Goal: Information Seeking & Learning: Check status

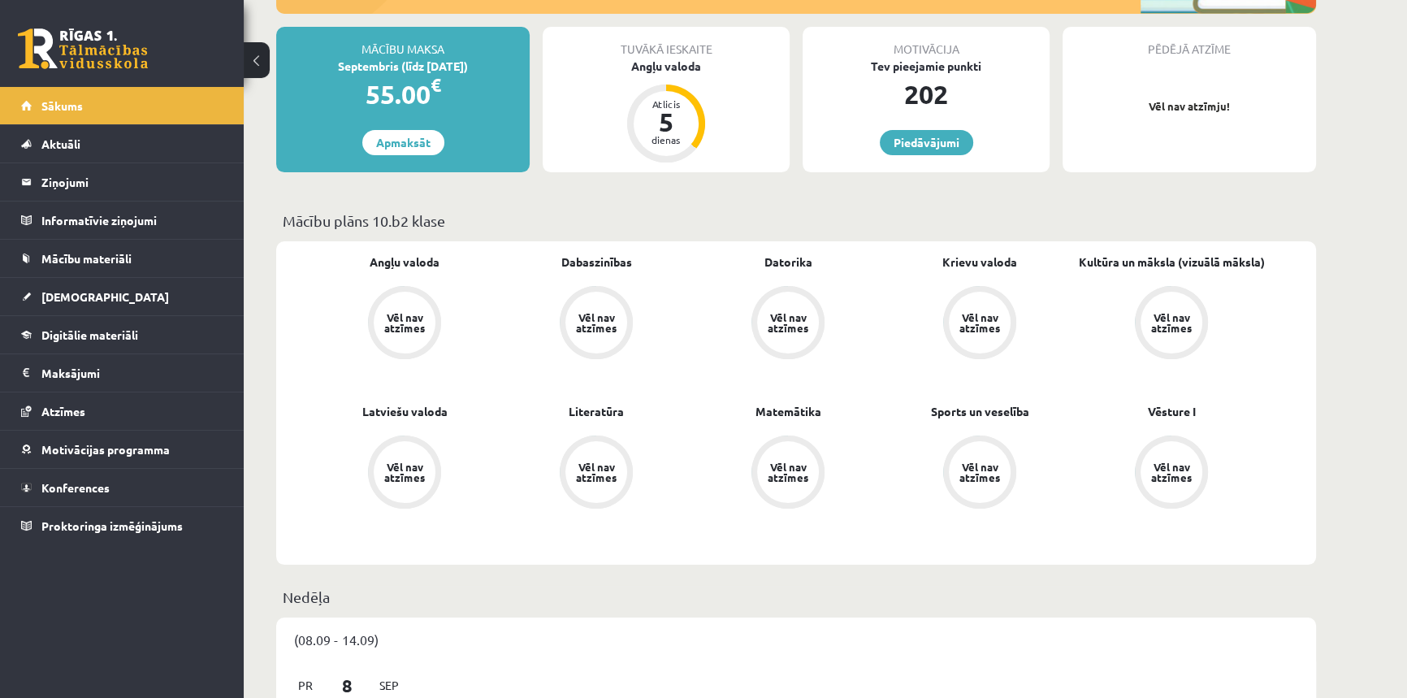
scroll to position [517, 0]
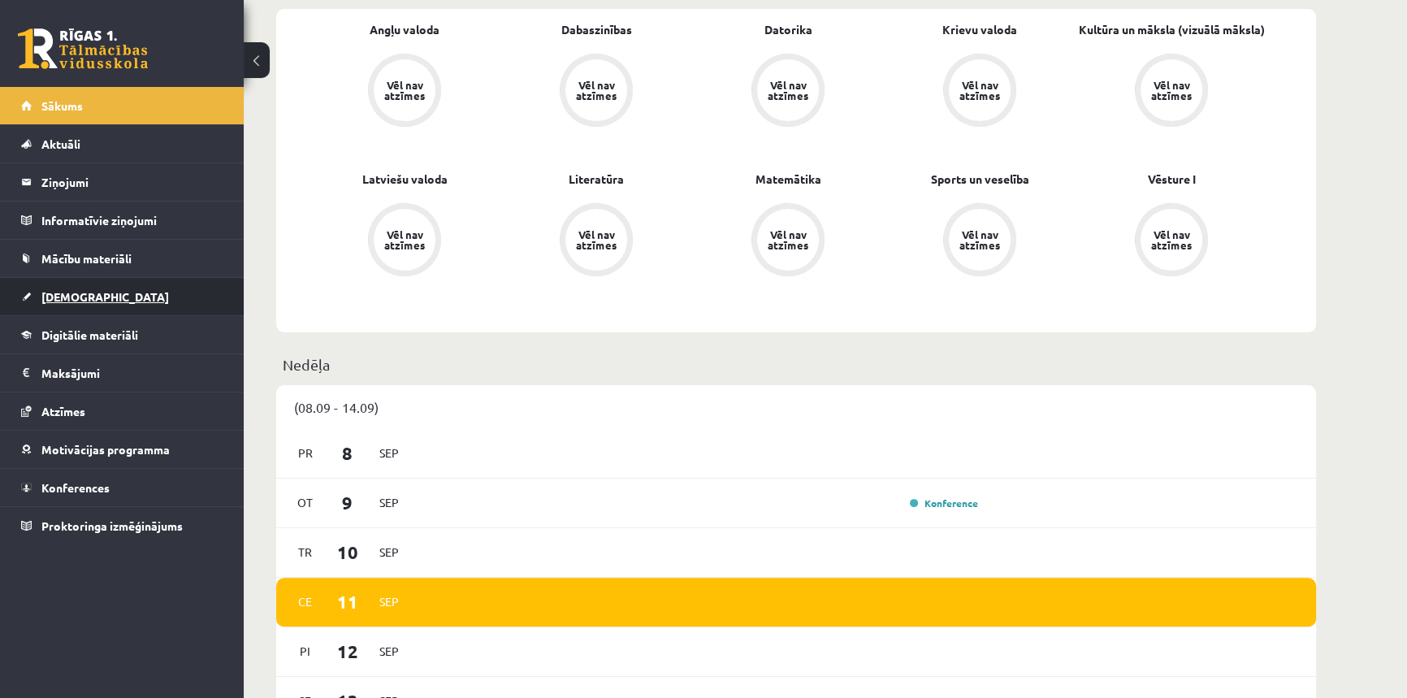
click at [77, 291] on span "[DEMOGRAPHIC_DATA]" at bounding box center [105, 296] width 128 height 15
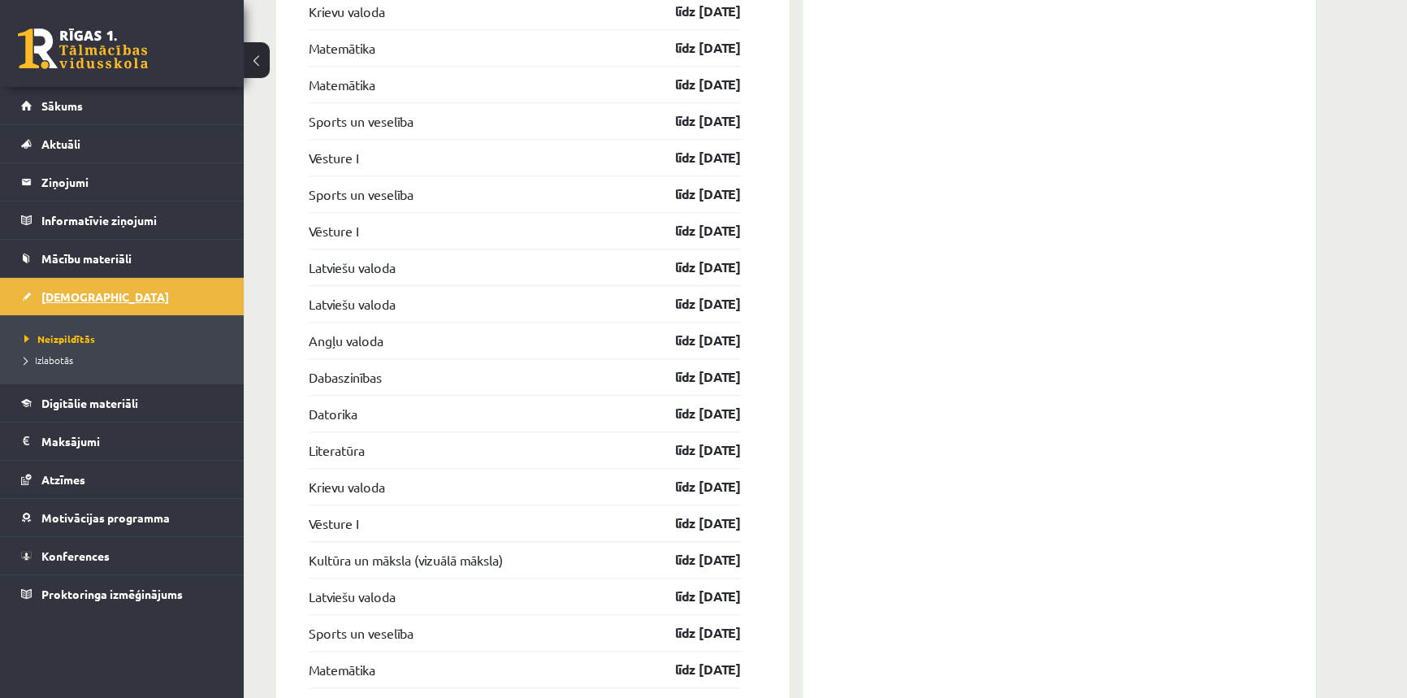
scroll to position [1551, 0]
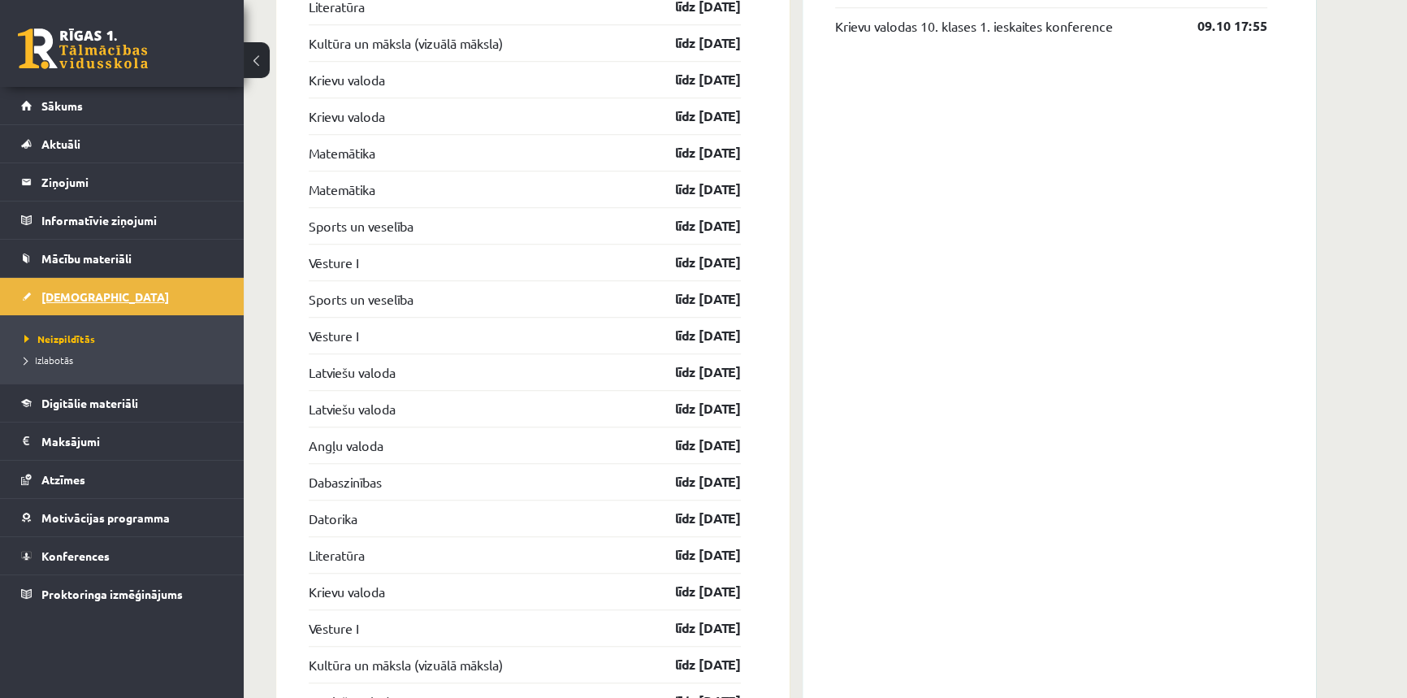
click at [63, 294] on span "[DEMOGRAPHIC_DATA]" at bounding box center [105, 296] width 128 height 15
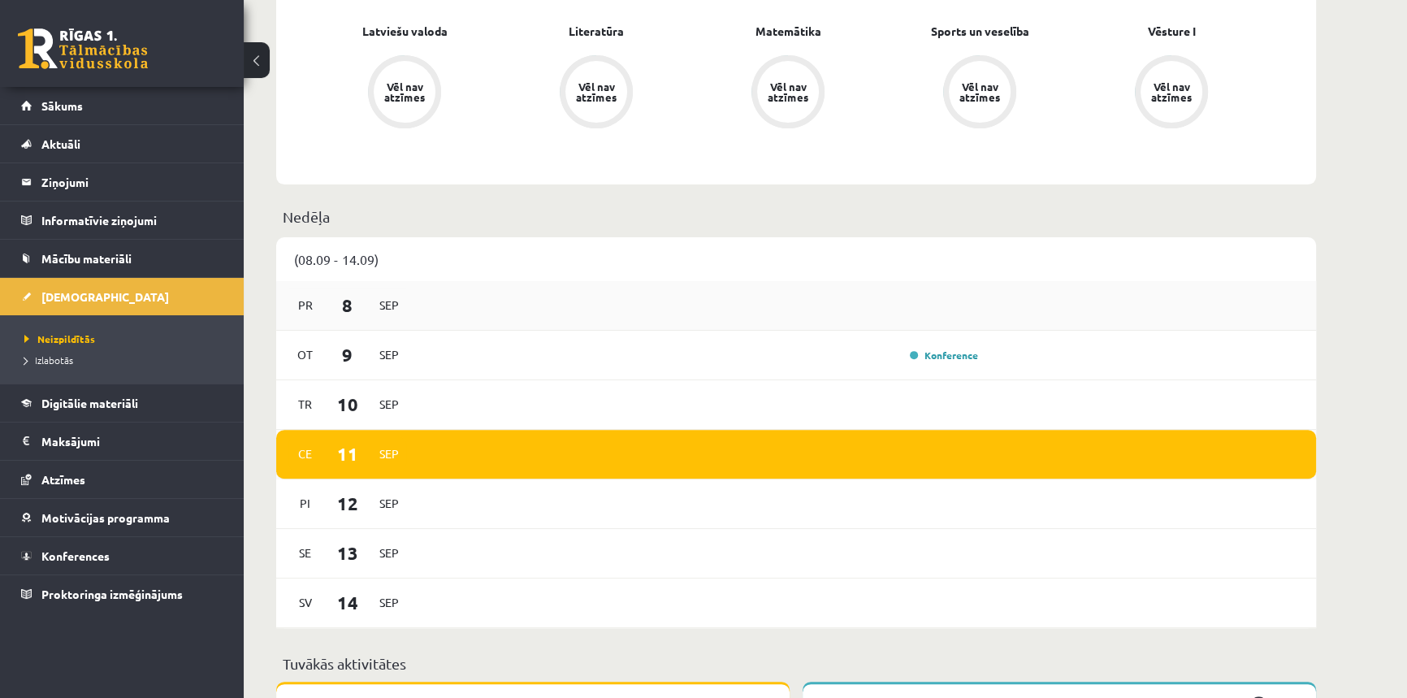
scroll to position [221, 0]
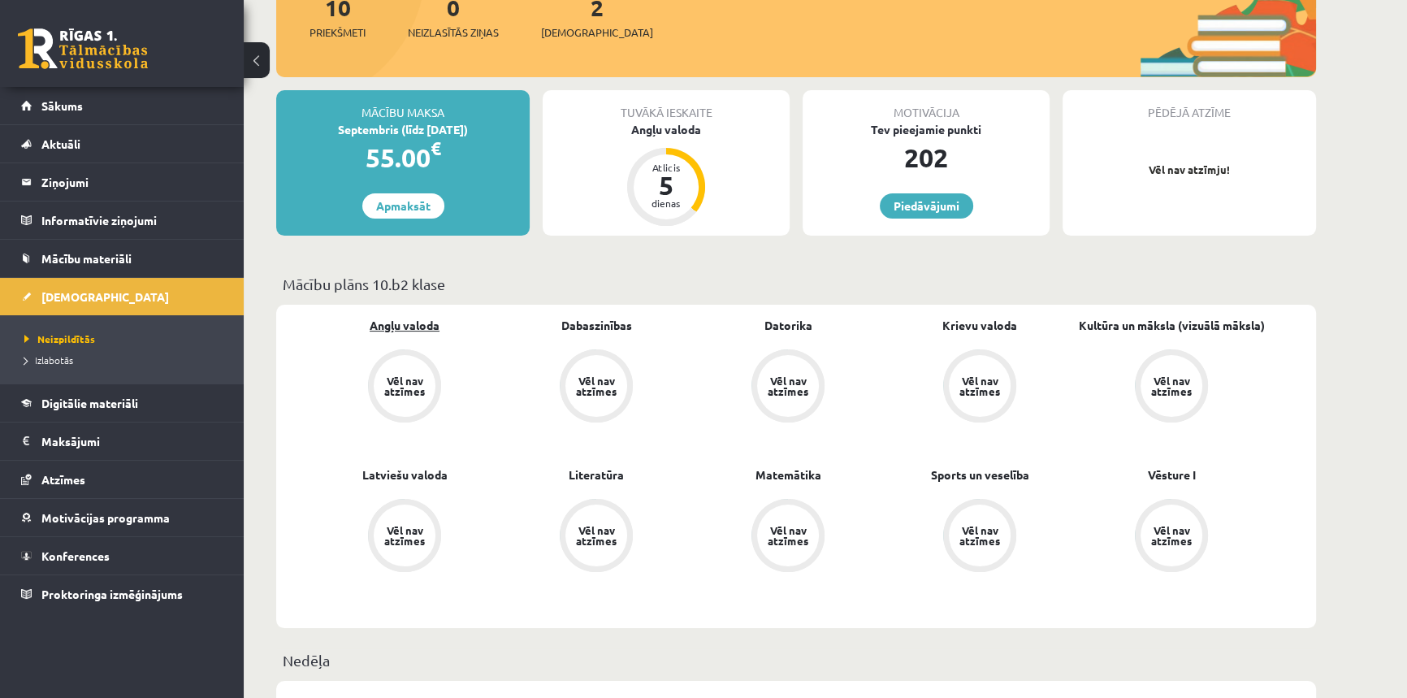
click at [427, 331] on link "Angļu valoda" at bounding box center [405, 325] width 70 height 17
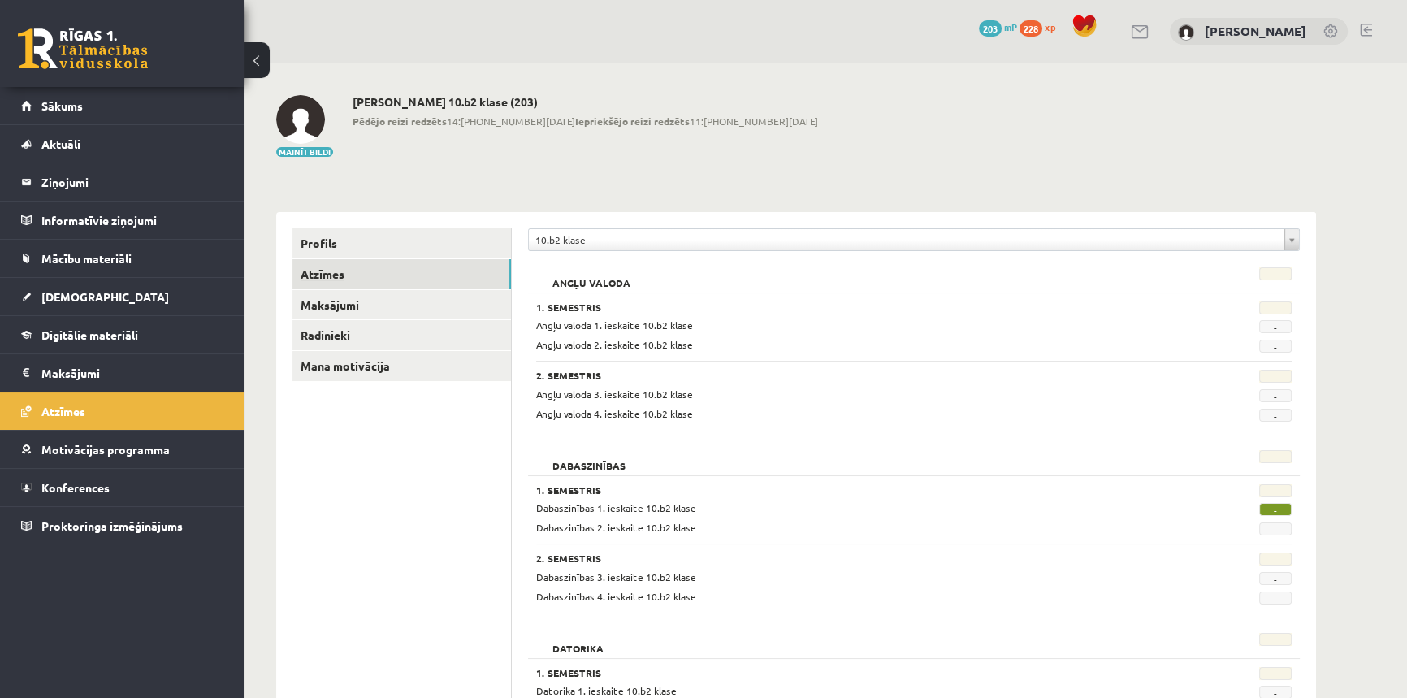
click at [333, 276] on link "Atzīmes" at bounding box center [401, 274] width 219 height 30
click at [62, 309] on link "[DEMOGRAPHIC_DATA]" at bounding box center [122, 296] width 202 height 37
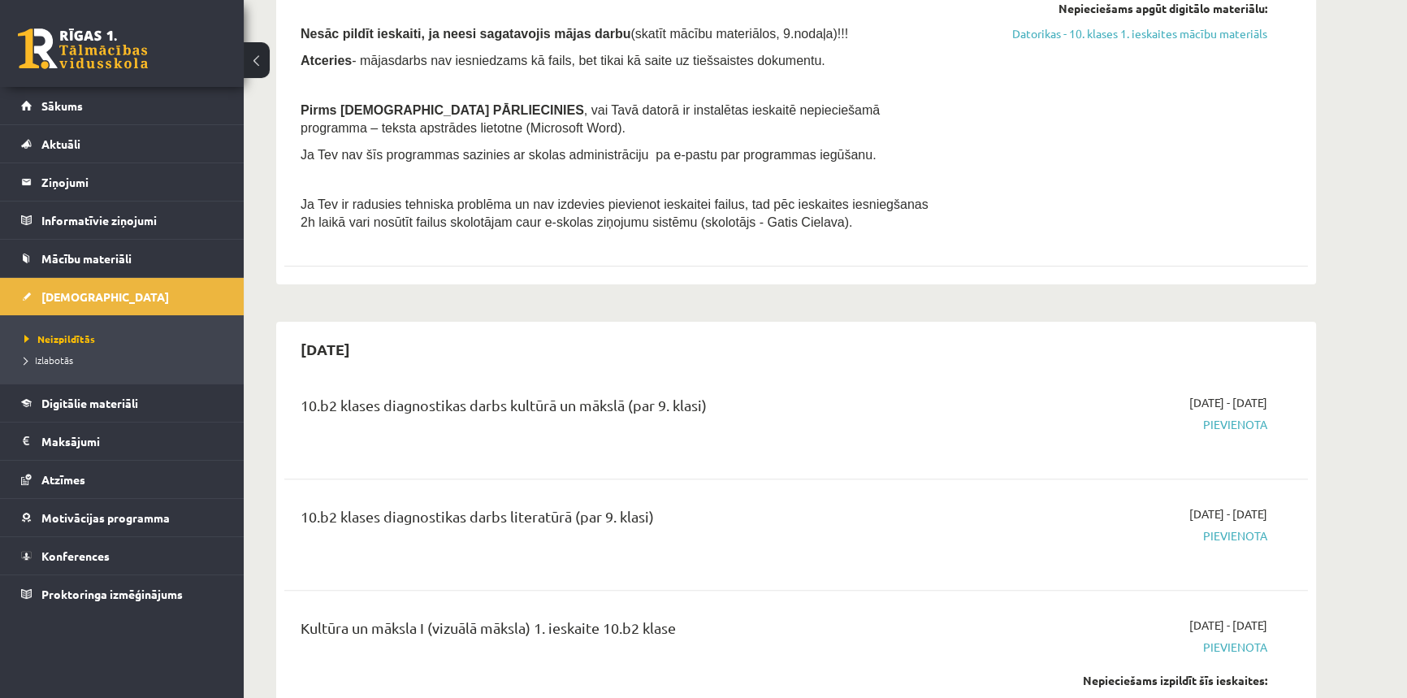
scroll to position [591, 0]
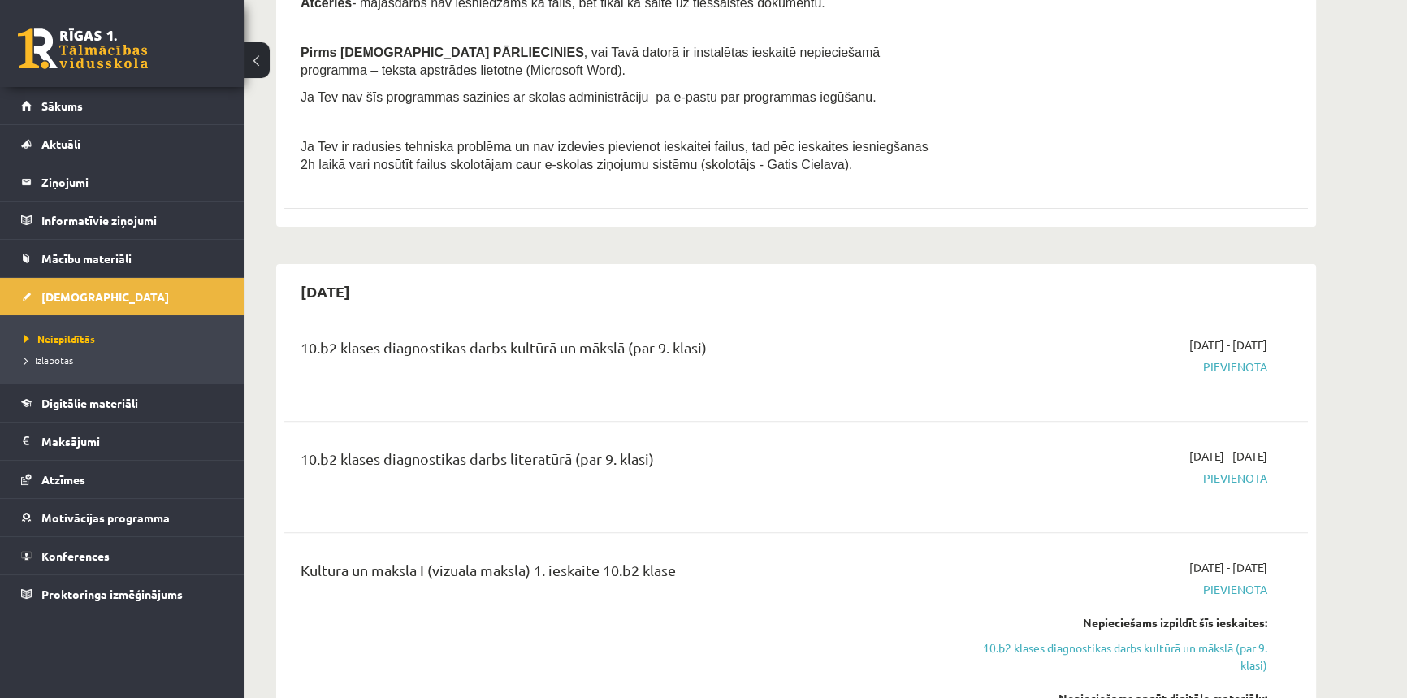
click at [926, 439] on div "10.b2 klases diagnostikas darbs literatūrā (par 9. klasi) [DATE] - [DATE] [GEOG…" at bounding box center [796, 476] width 1024 height 91
click at [972, 452] on div "[DATE] - [DATE] [GEOGRAPHIC_DATA]" at bounding box center [1114, 477] width 331 height 58
click at [56, 175] on legend "Ziņojumi 0" at bounding box center [132, 181] width 182 height 37
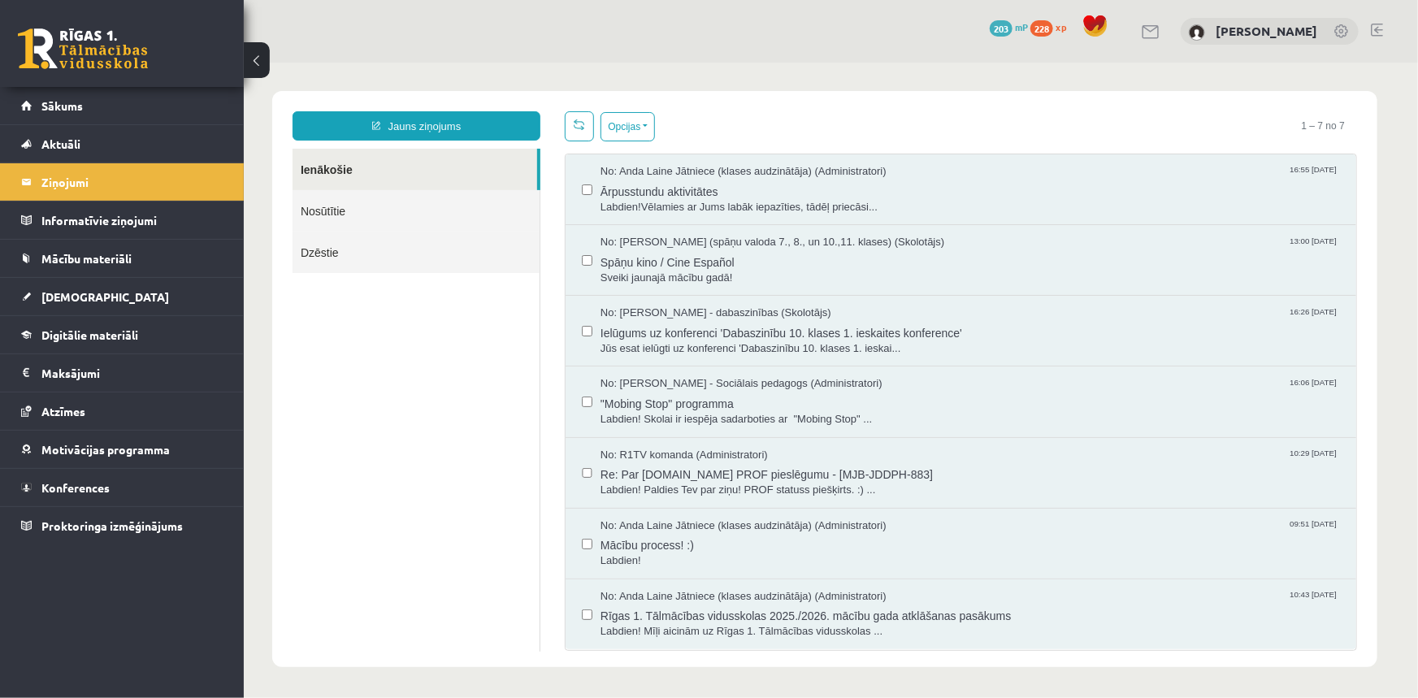
click at [336, 214] on link "Nosūtītie" at bounding box center [415, 209] width 247 height 41
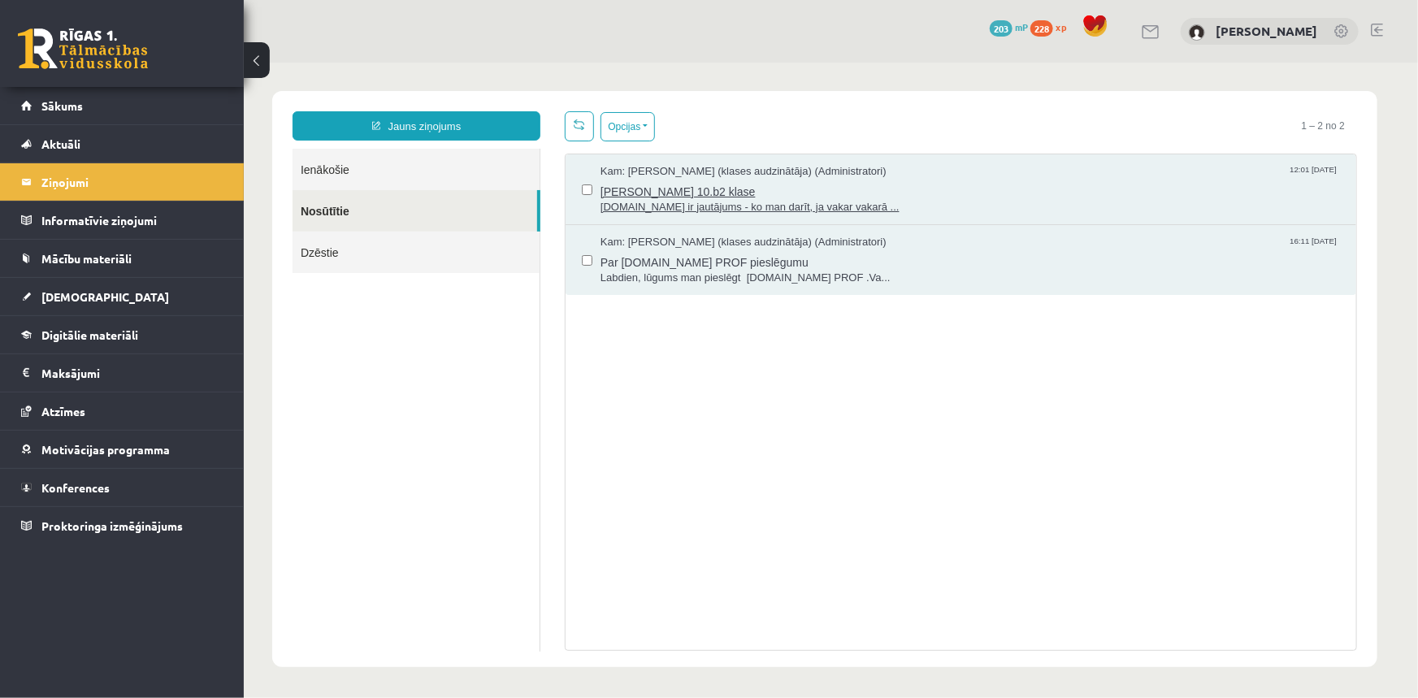
click at [754, 184] on span "[PERSON_NAME] 10.b2 klase" at bounding box center [969, 189] width 739 height 20
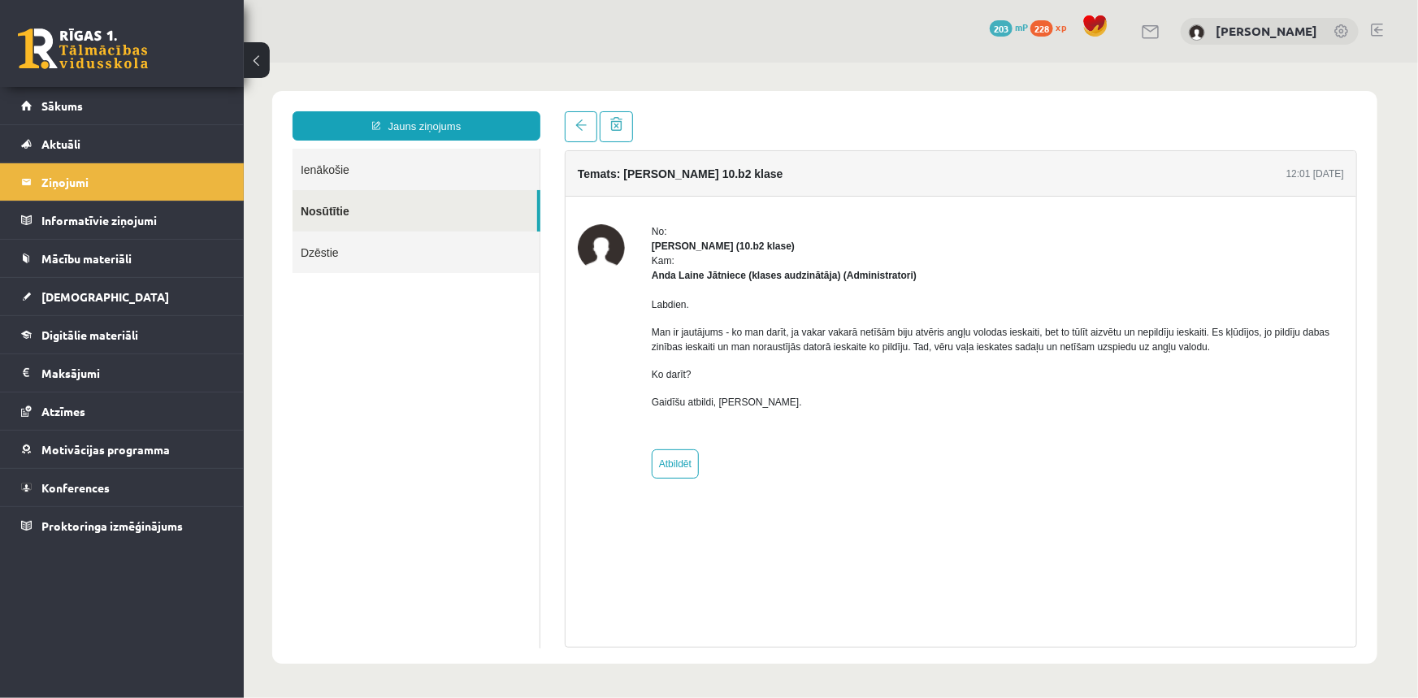
click at [702, 259] on div "Kam: [PERSON_NAME] (klases audzinātāja) (Administratori)" at bounding box center [997, 267] width 692 height 29
drag, startPoint x: 635, startPoint y: 335, endPoint x: 631, endPoint y: 197, distance: 138.2
click at [643, 327] on div "No: [PERSON_NAME] (10.b2 klase) Kam: [PERSON_NAME] Jātniece (klases audzinātāja…" at bounding box center [960, 350] width 766 height 254
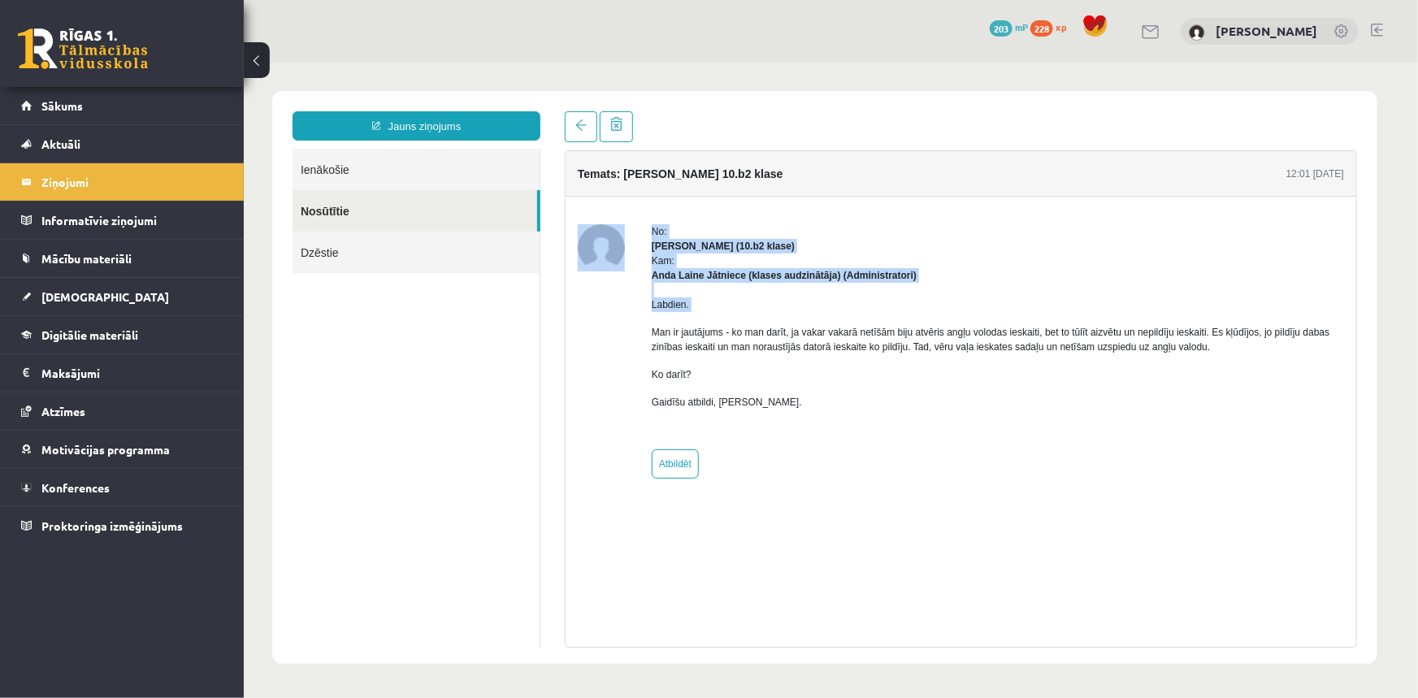
click at [606, 267] on img at bounding box center [600, 246] width 47 height 47
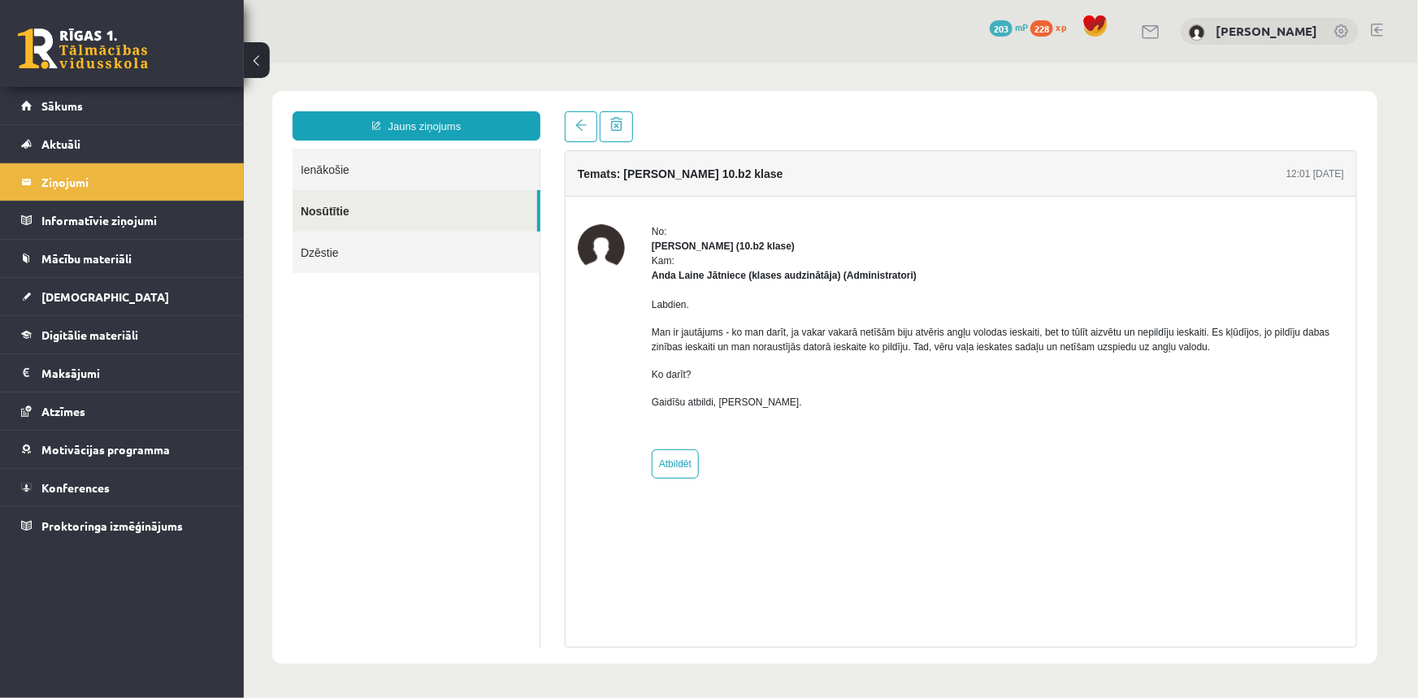
click at [534, 273] on ul "Ienākošie Nosūtītie Dzēstie" at bounding box center [416, 398] width 248 height 500
